Goal: Task Accomplishment & Management: Complete application form

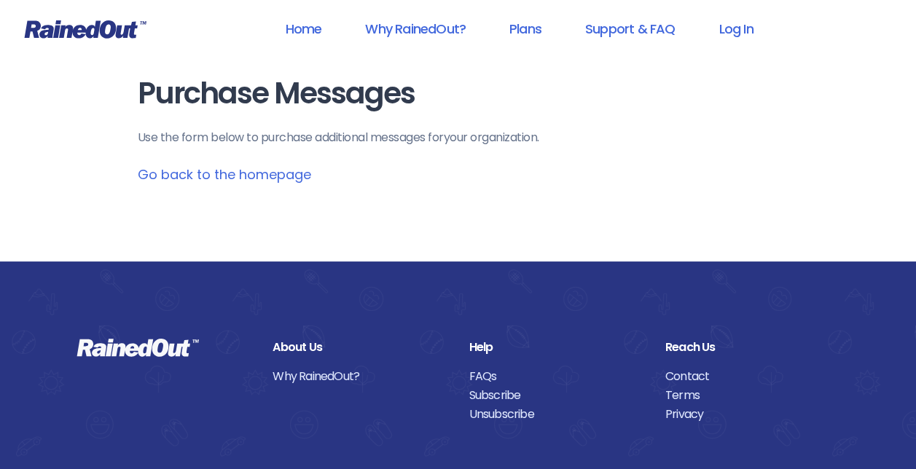
click at [255, 179] on link "Go back to the homepage" at bounding box center [224, 174] width 173 height 18
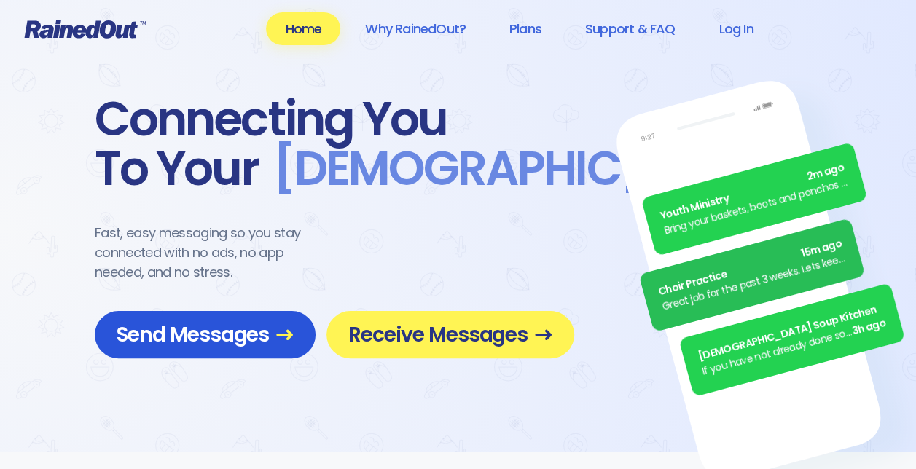
click at [241, 322] on span "Send Messages" at bounding box center [205, 335] width 177 height 26
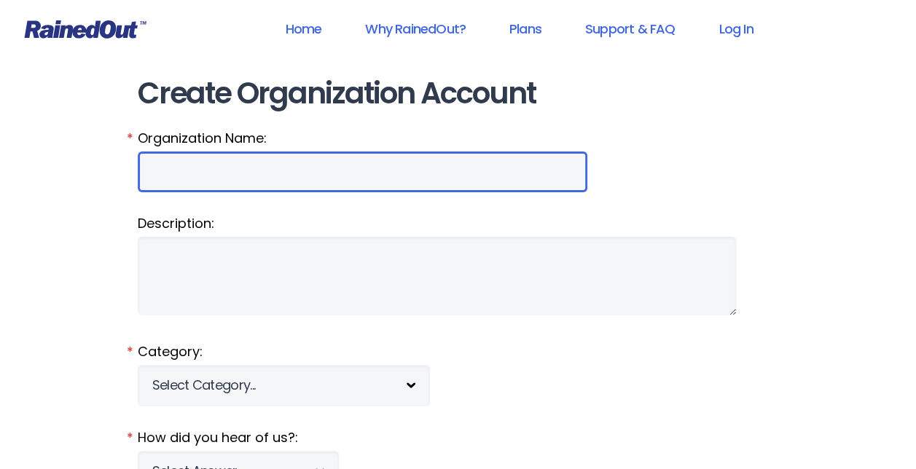
click at [223, 187] on input "Organization Name:" at bounding box center [363, 172] width 450 height 41
type input "H"
type input "HFAH"
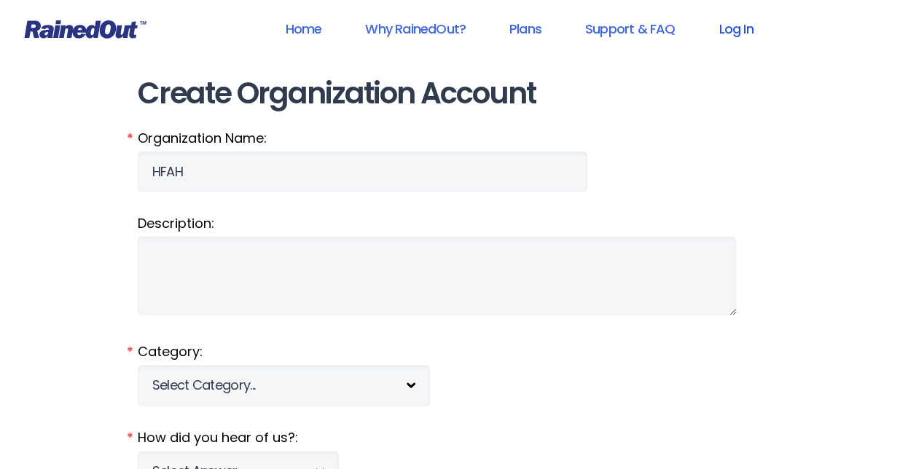
click at [733, 33] on link "Log In" at bounding box center [736, 28] width 72 height 33
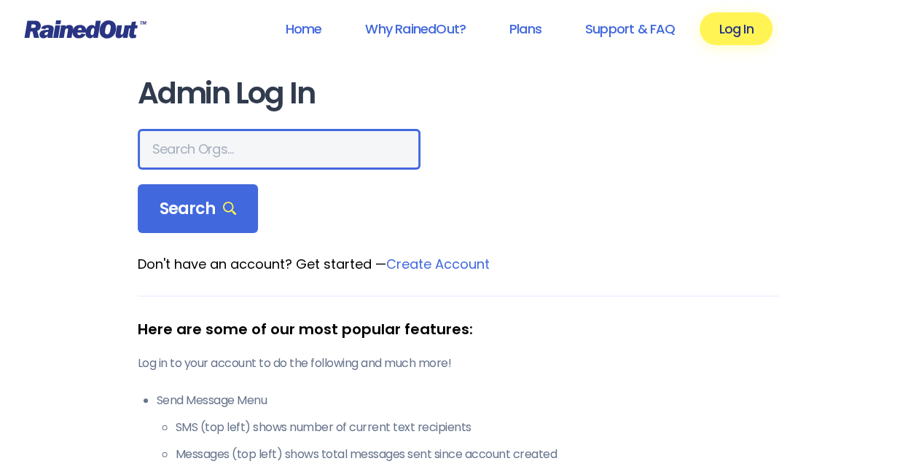
click at [162, 144] on input "text" at bounding box center [279, 149] width 283 height 41
type input "HFAH"
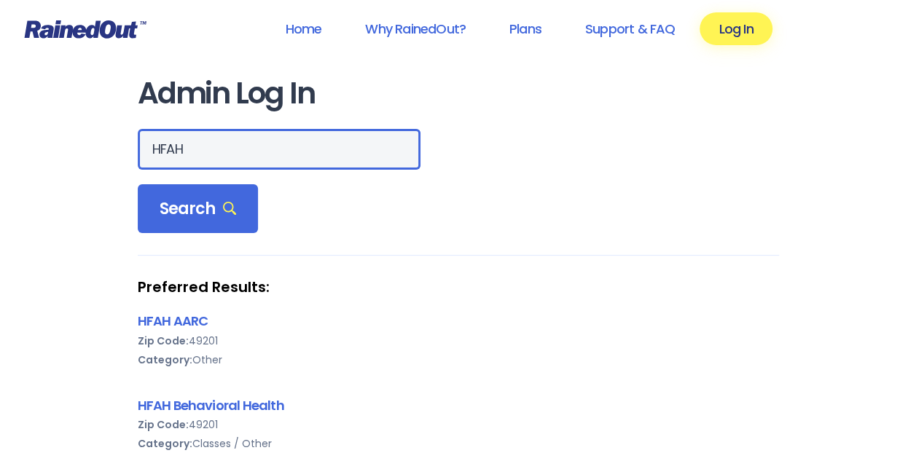
scroll to position [145, 0]
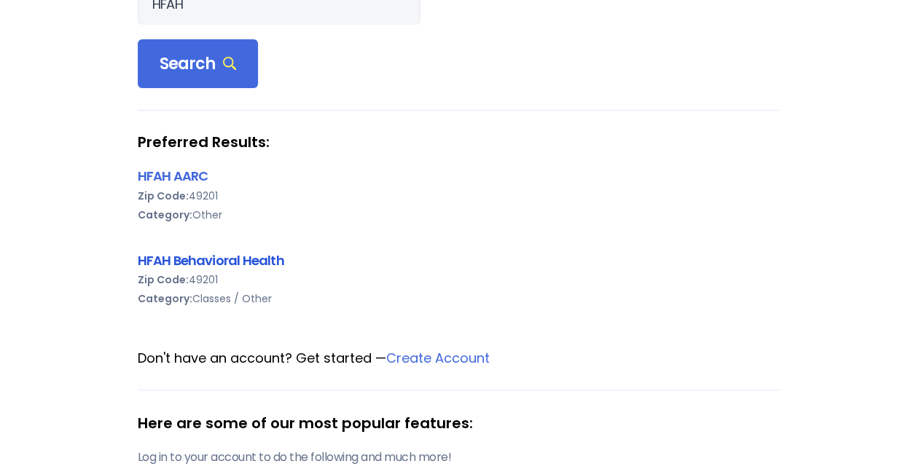
click at [236, 253] on link "HFAH Behavioral Health" at bounding box center [211, 260] width 146 height 18
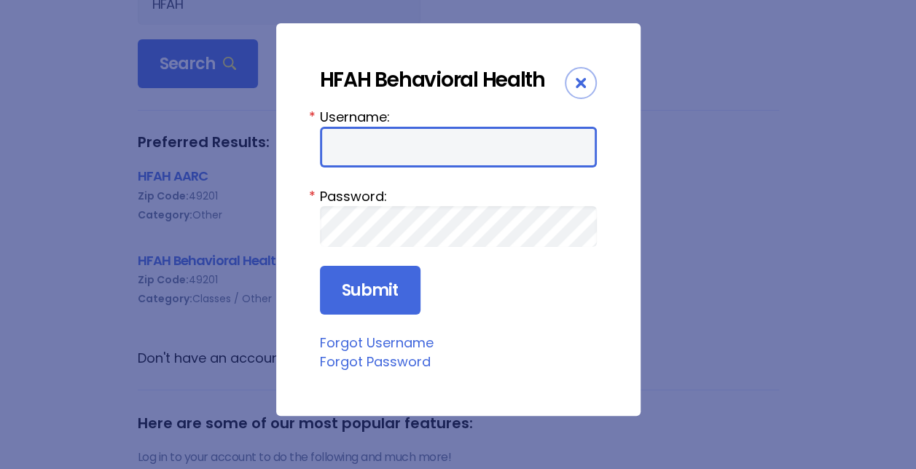
click at [422, 149] on input "Username:" at bounding box center [458, 147] width 277 height 41
type input "Nhuebn1"
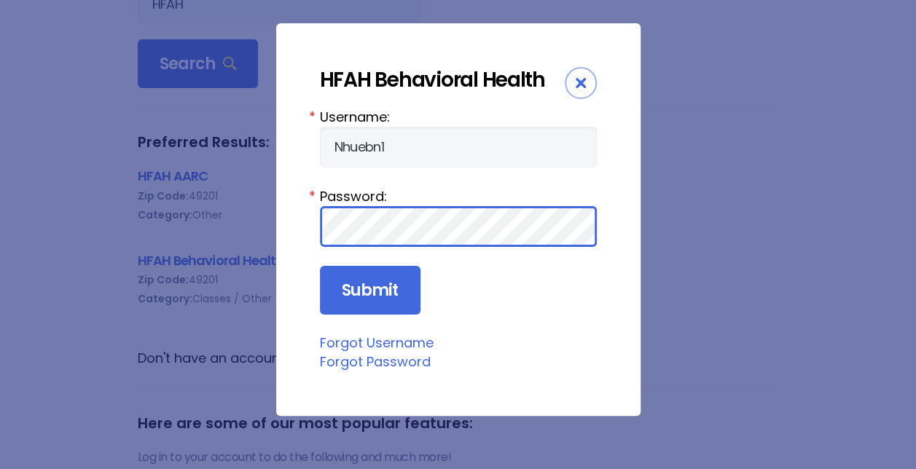
click at [320, 266] on input "Submit" at bounding box center [370, 291] width 101 height 50
